Goal: Task Accomplishment & Management: Manage account settings

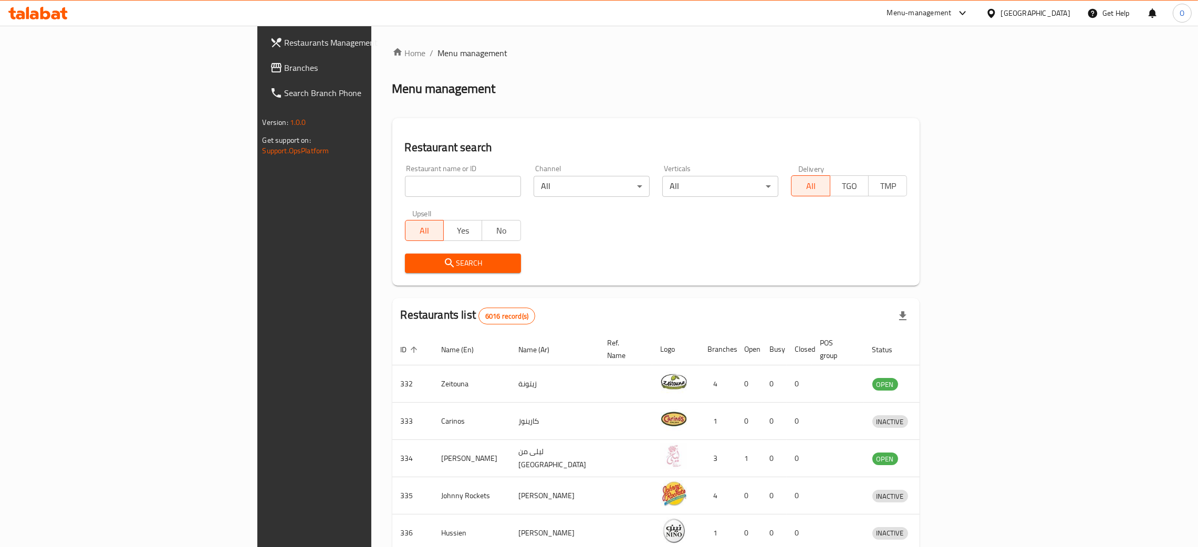
click at [405, 187] on input "search" at bounding box center [463, 186] width 116 height 21
paste input "MSH"
type input "MSH"
click button "Search" at bounding box center [463, 263] width 116 height 19
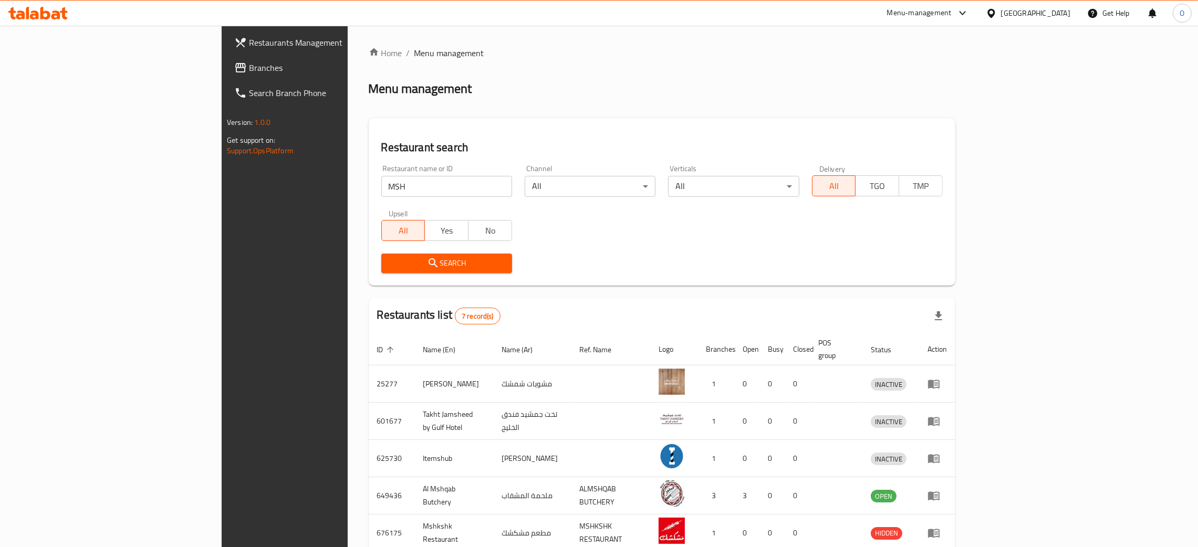
click at [1049, 18] on div "Bahrain" at bounding box center [1035, 13] width 69 height 12
type input "qa"
click at [957, 85] on div "[GEOGRAPHIC_DATA]" at bounding box center [991, 84] width 158 height 24
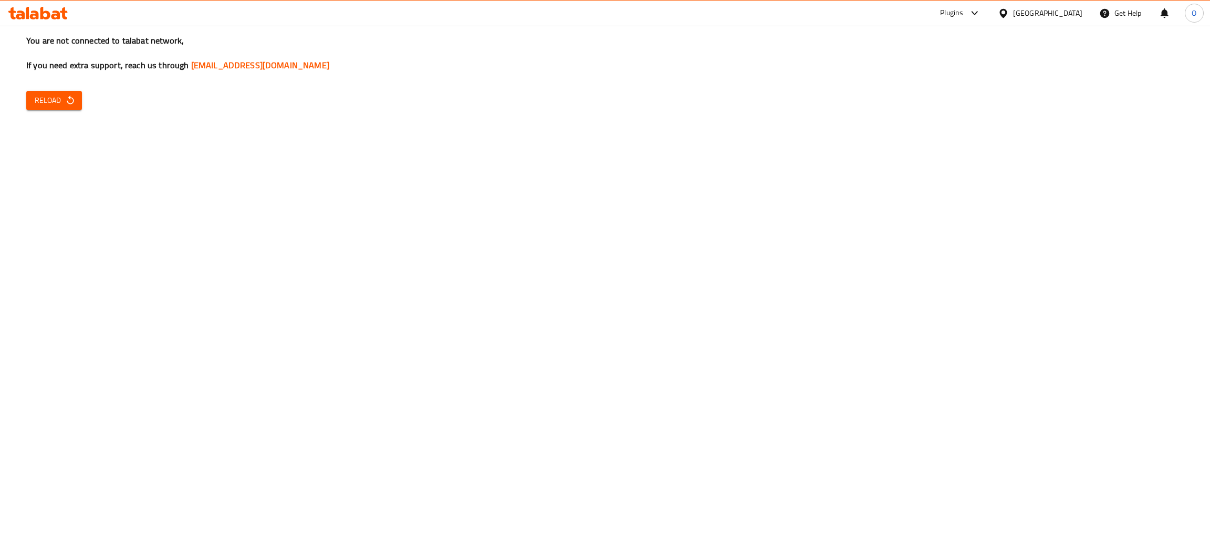
click at [54, 97] on span "Reload" at bounding box center [54, 100] width 39 height 13
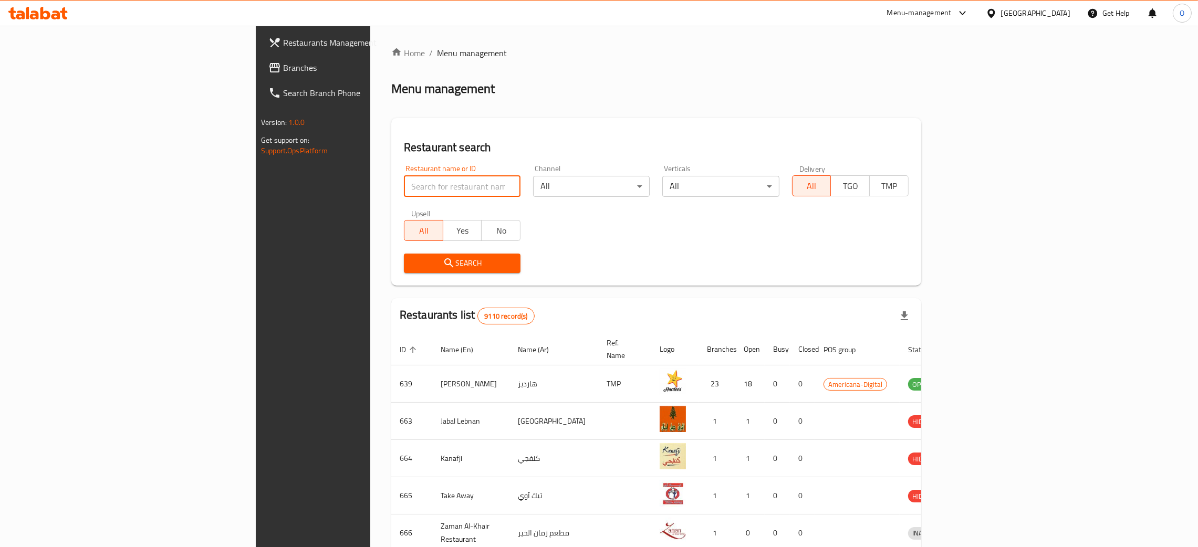
click at [404, 183] on input "search" at bounding box center [462, 186] width 117 height 21
paste input "MSH"
type input "MSH"
click button "Search" at bounding box center [462, 263] width 117 height 19
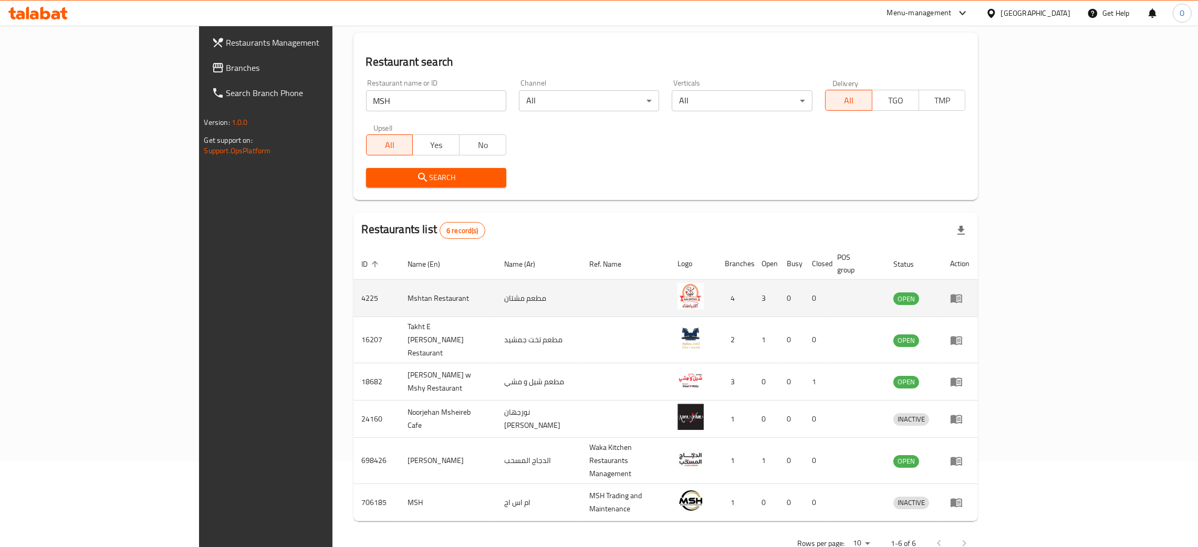
scroll to position [88, 0]
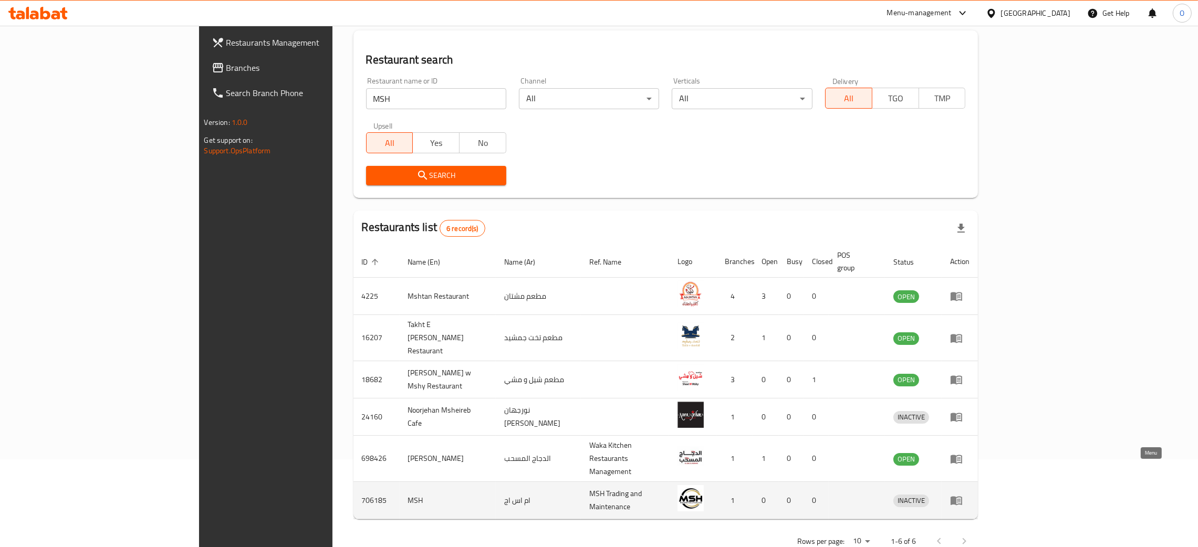
click at [962, 497] on icon "enhanced table" at bounding box center [956, 501] width 12 height 9
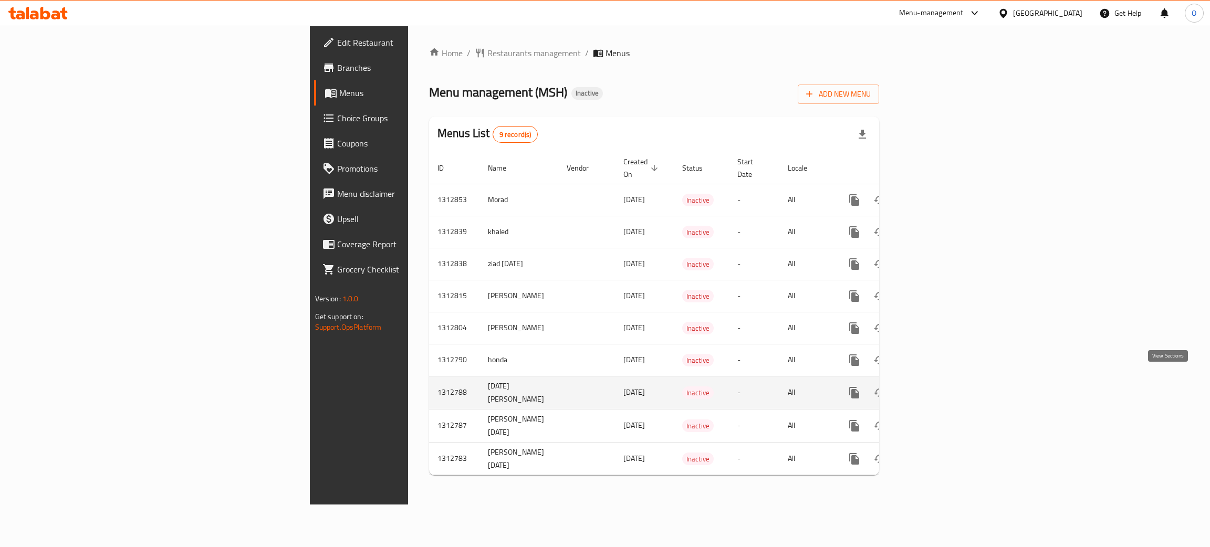
click at [936, 386] on icon "enhanced table" at bounding box center [930, 392] width 13 height 13
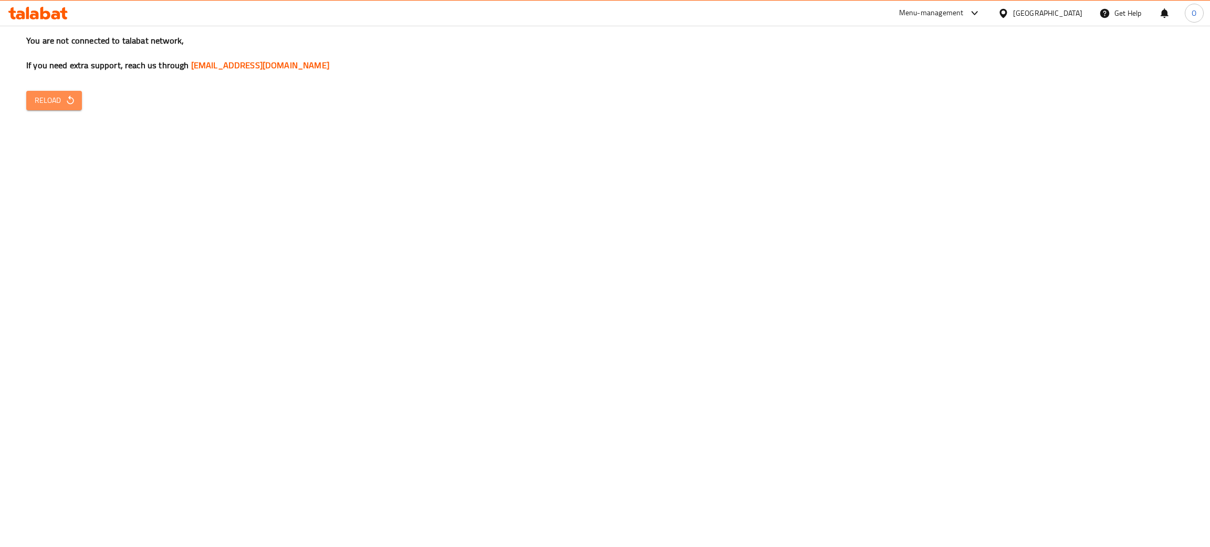
click at [56, 102] on span "Reload" at bounding box center [54, 100] width 39 height 13
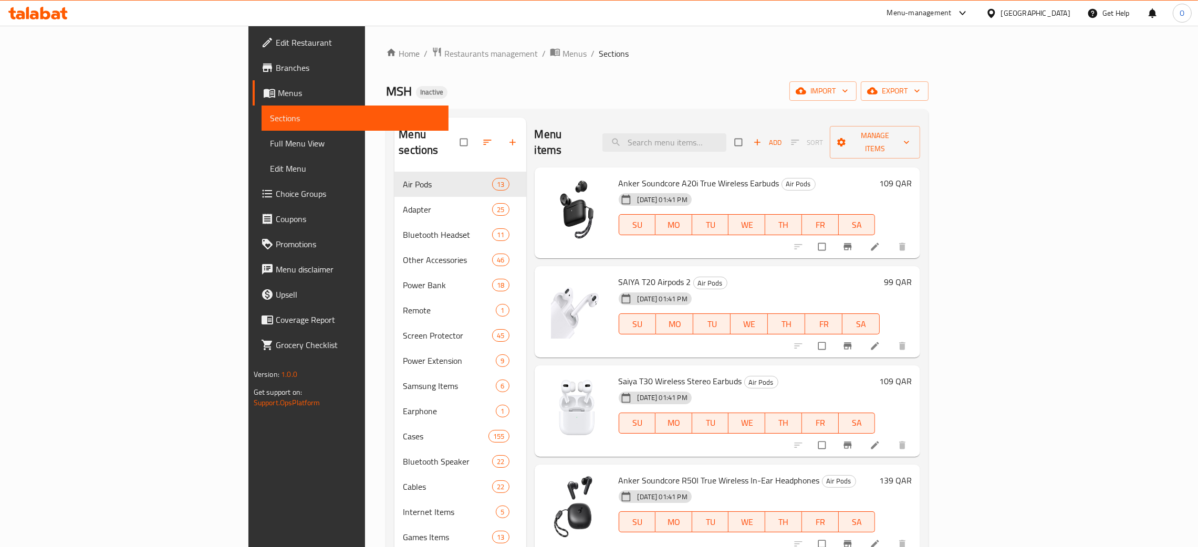
click at [810, 60] on ol "Home / Restaurants management / Menus / Sections" at bounding box center [657, 54] width 542 height 14
click at [880, 242] on icon at bounding box center [875, 247] width 11 height 11
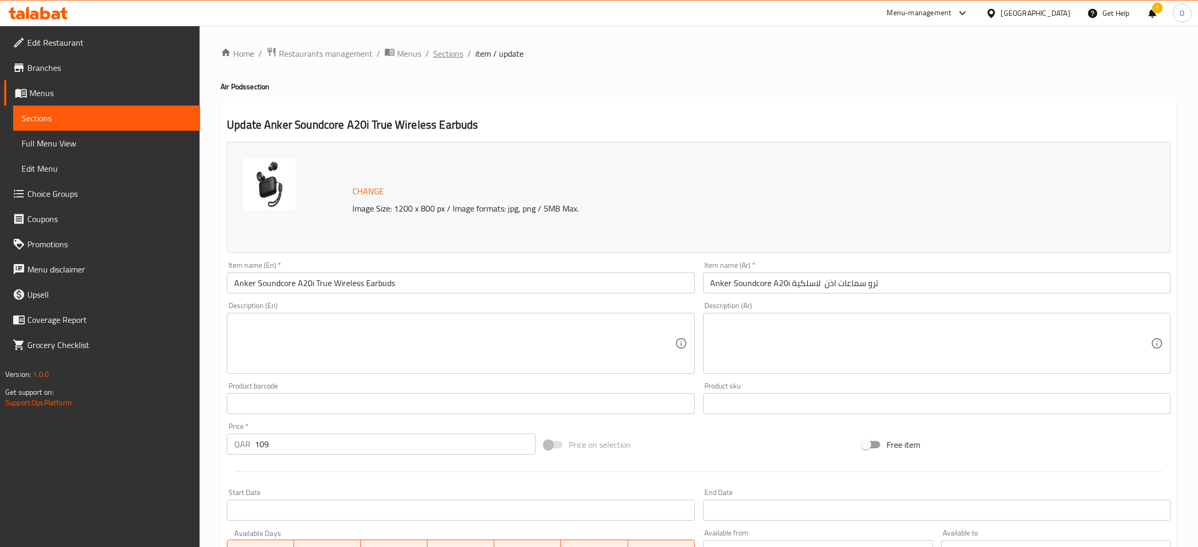
click at [446, 53] on span "Sections" at bounding box center [448, 53] width 30 height 13
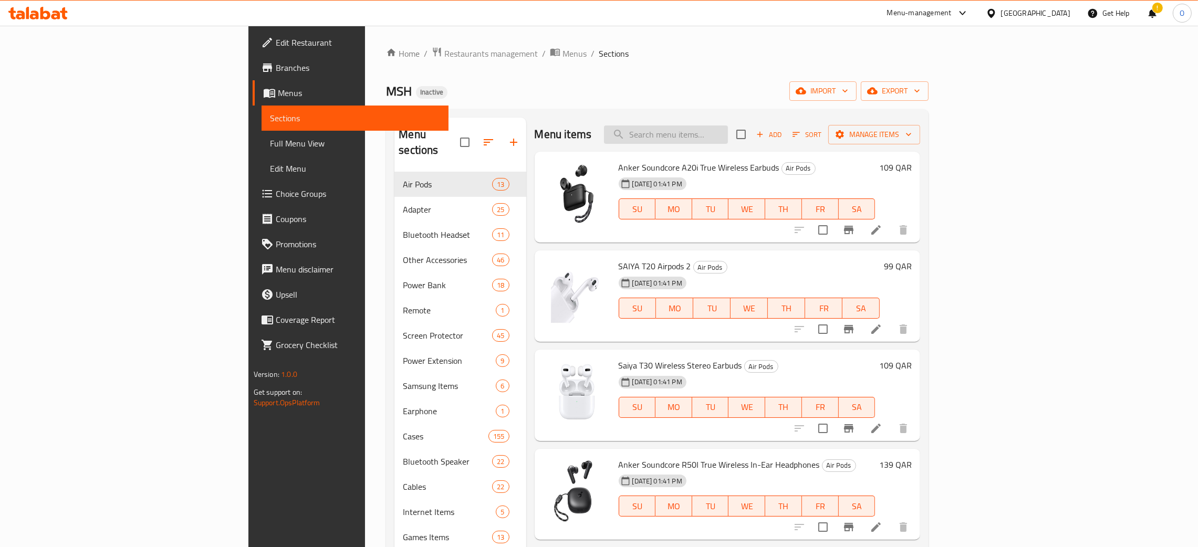
click at [728, 134] on input "search" at bounding box center [666, 135] width 124 height 18
paste input "Anker 542 Usb-C To Lightning Cable 6 Ft Black"
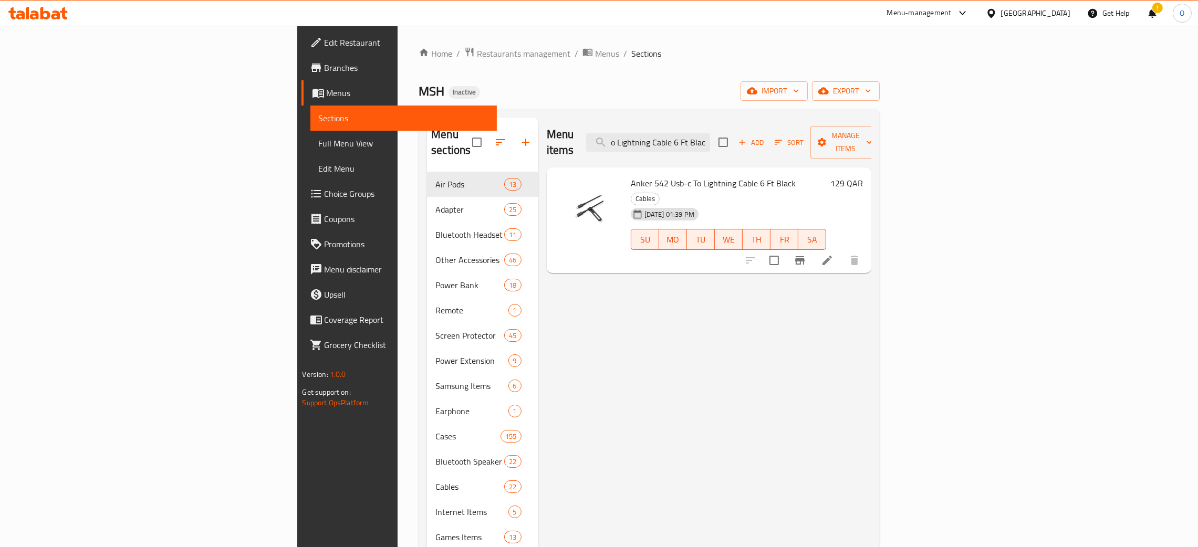
type input "Anker 542 Usb-C To Lightning Cable 6 Ft Black"
click at [833, 254] on icon at bounding box center [827, 260] width 13 height 13
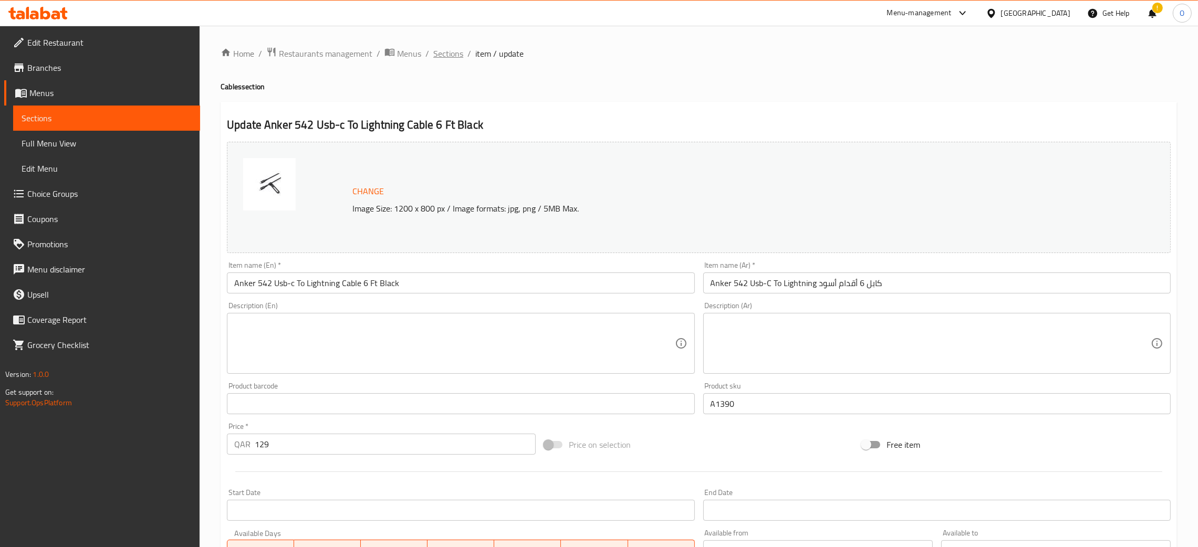
click at [455, 49] on span "Sections" at bounding box center [448, 53] width 30 height 13
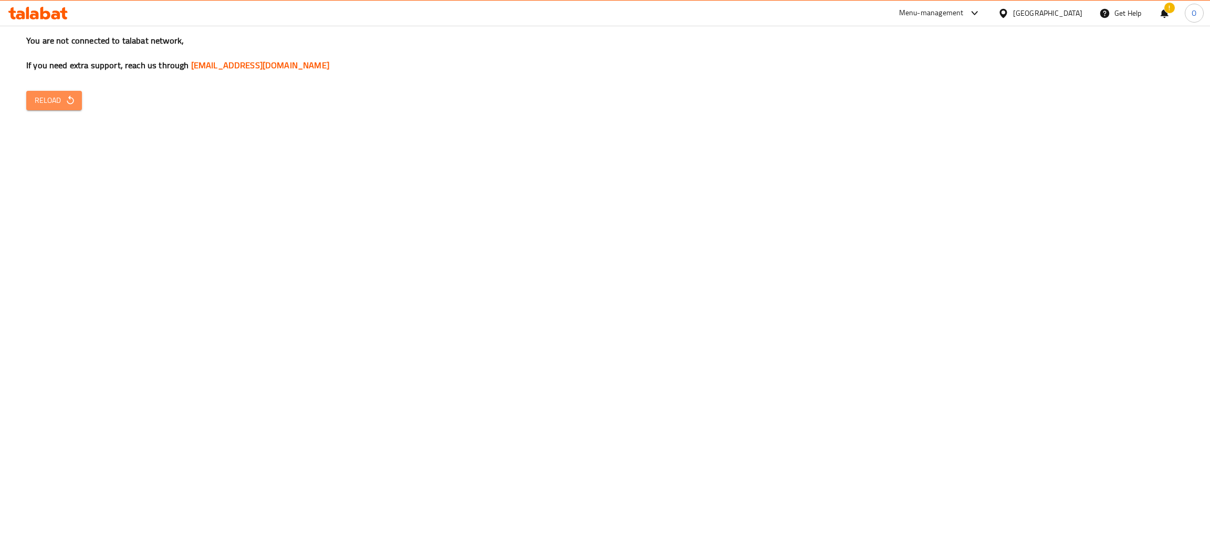
click at [64, 98] on span "Reload" at bounding box center [54, 100] width 39 height 13
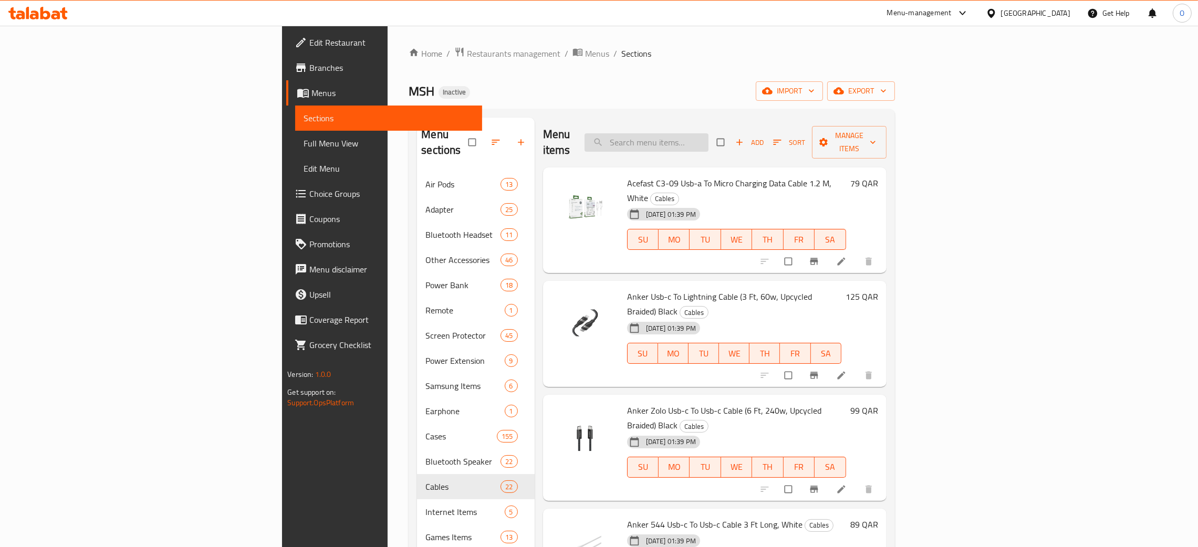
click at [708, 141] on input "search" at bounding box center [646, 142] width 124 height 18
paste input "iPhone 11 Pro magsafe Case Clear"
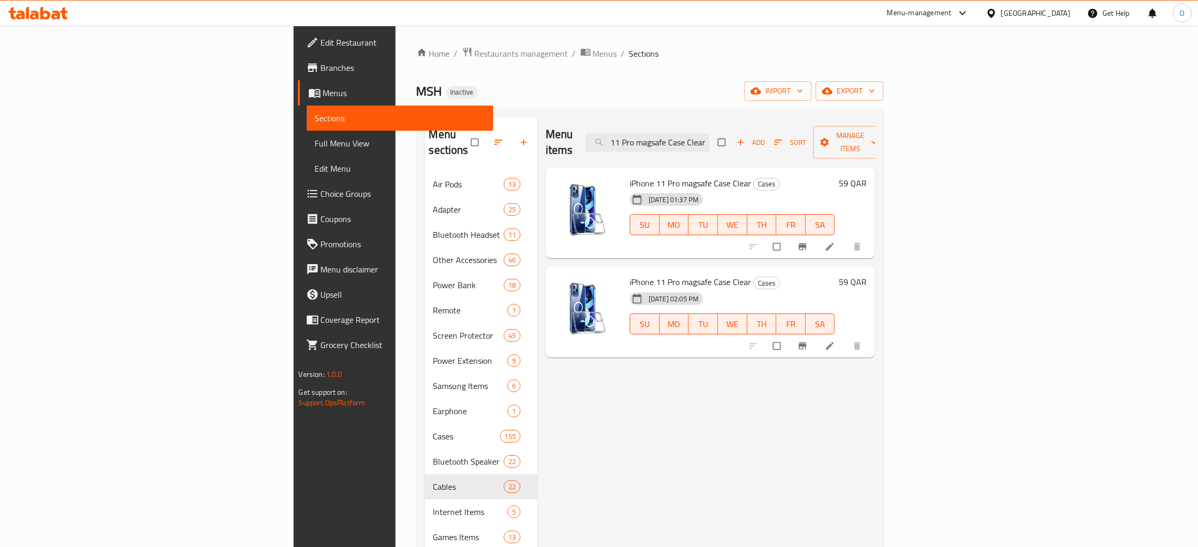
type input "iPhone 11 Pro magsafe Case Clear"
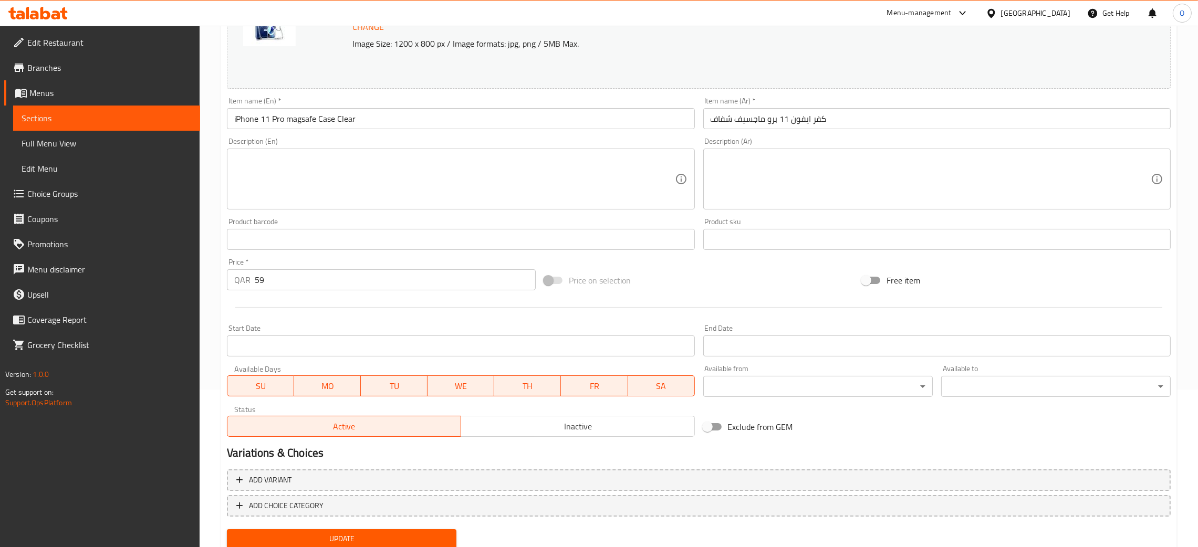
scroll to position [193, 0]
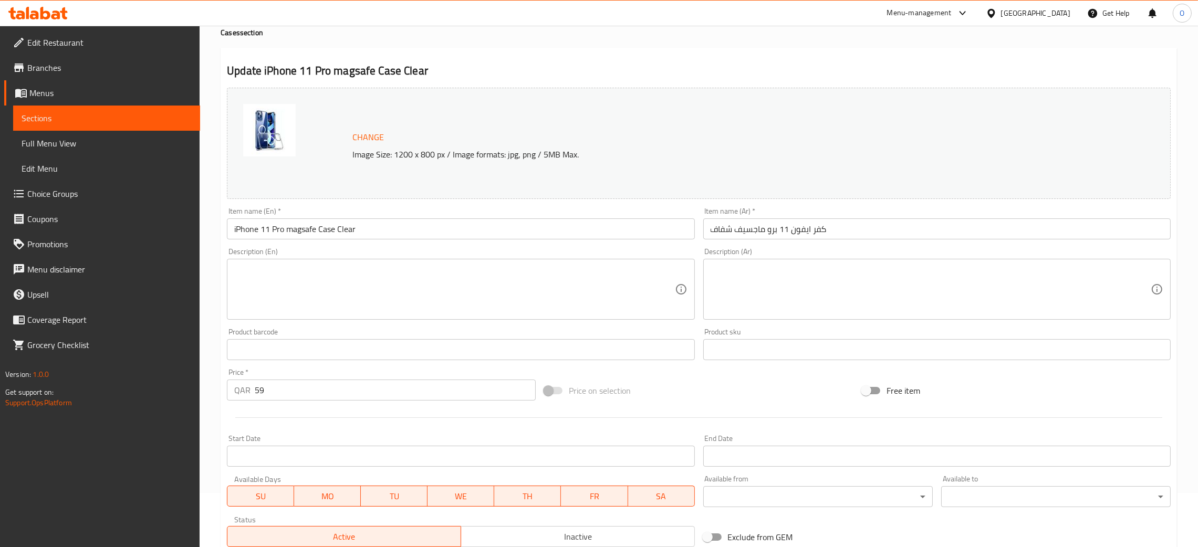
scroll to position [79, 0]
